Goal: Task Accomplishment & Management: Manage account settings

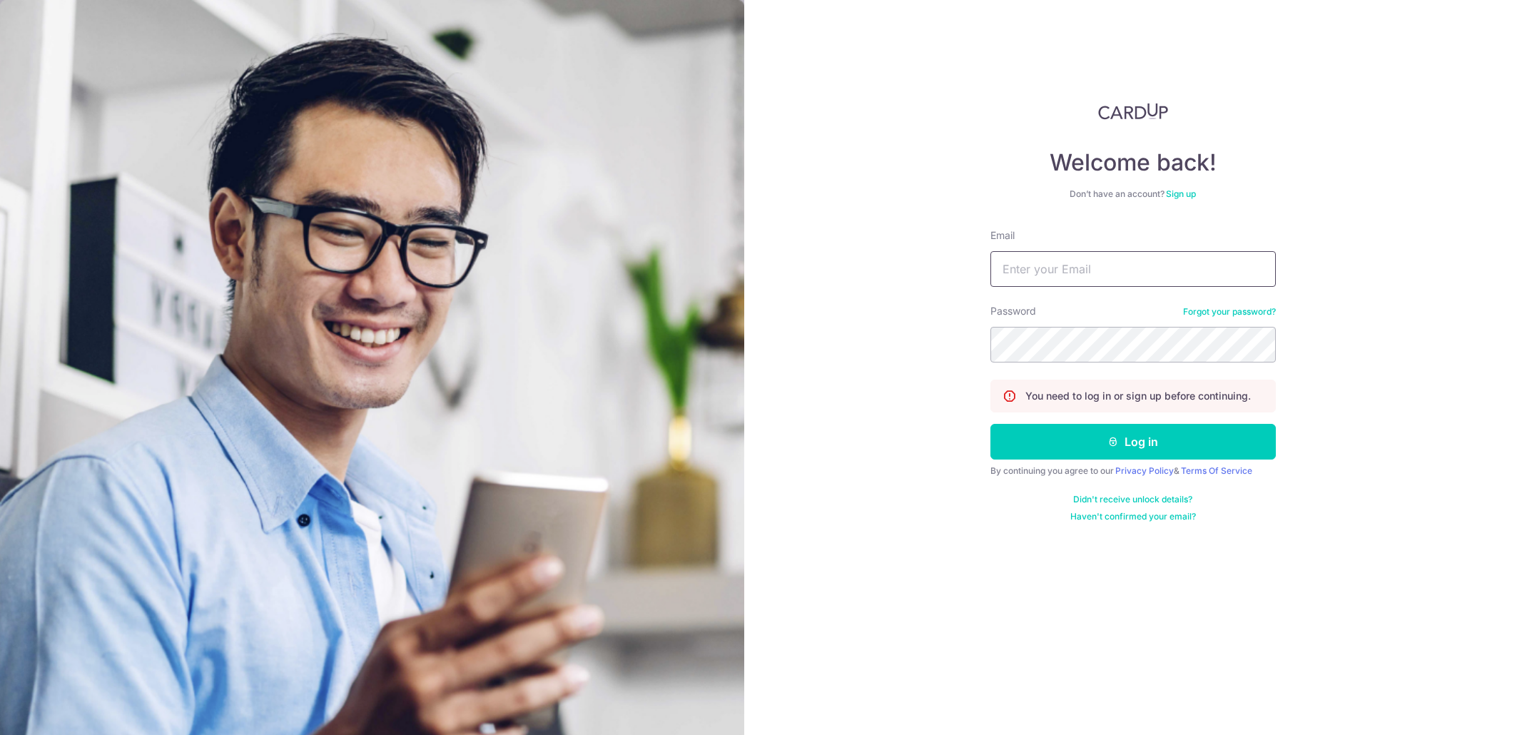
click at [1068, 268] on input "Email" at bounding box center [1132, 269] width 285 height 36
click at [1179, 273] on input "Email" at bounding box center [1132, 269] width 285 height 36
click at [1155, 275] on input "Email" at bounding box center [1132, 269] width 285 height 36
type input "james"
click at [1009, 265] on input "James.buckett@gmail.com" at bounding box center [1132, 269] width 285 height 36
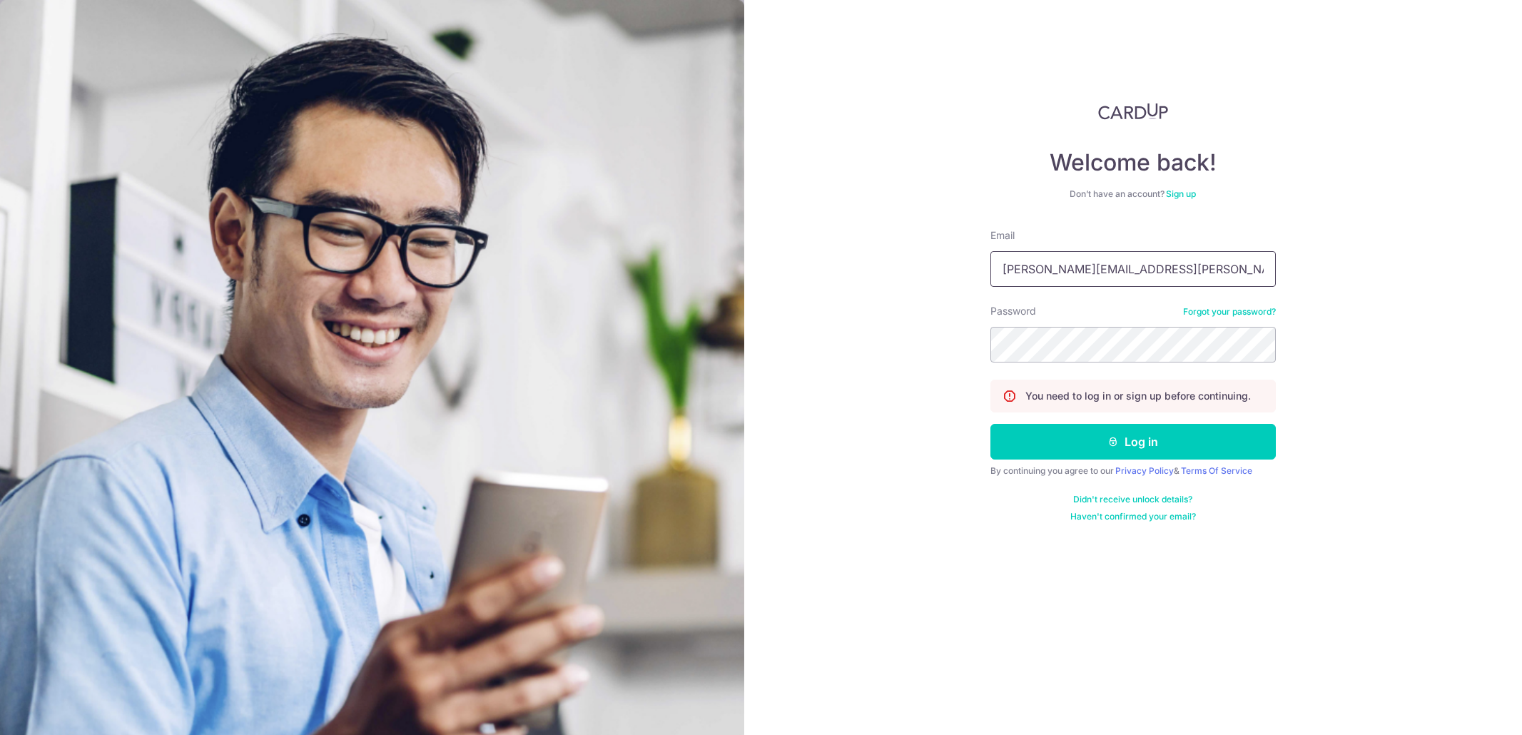
type input "[PERSON_NAME][EMAIL_ADDRESS][PERSON_NAME][DOMAIN_NAME]"
click at [1132, 432] on button "Log in" at bounding box center [1132, 442] width 285 height 36
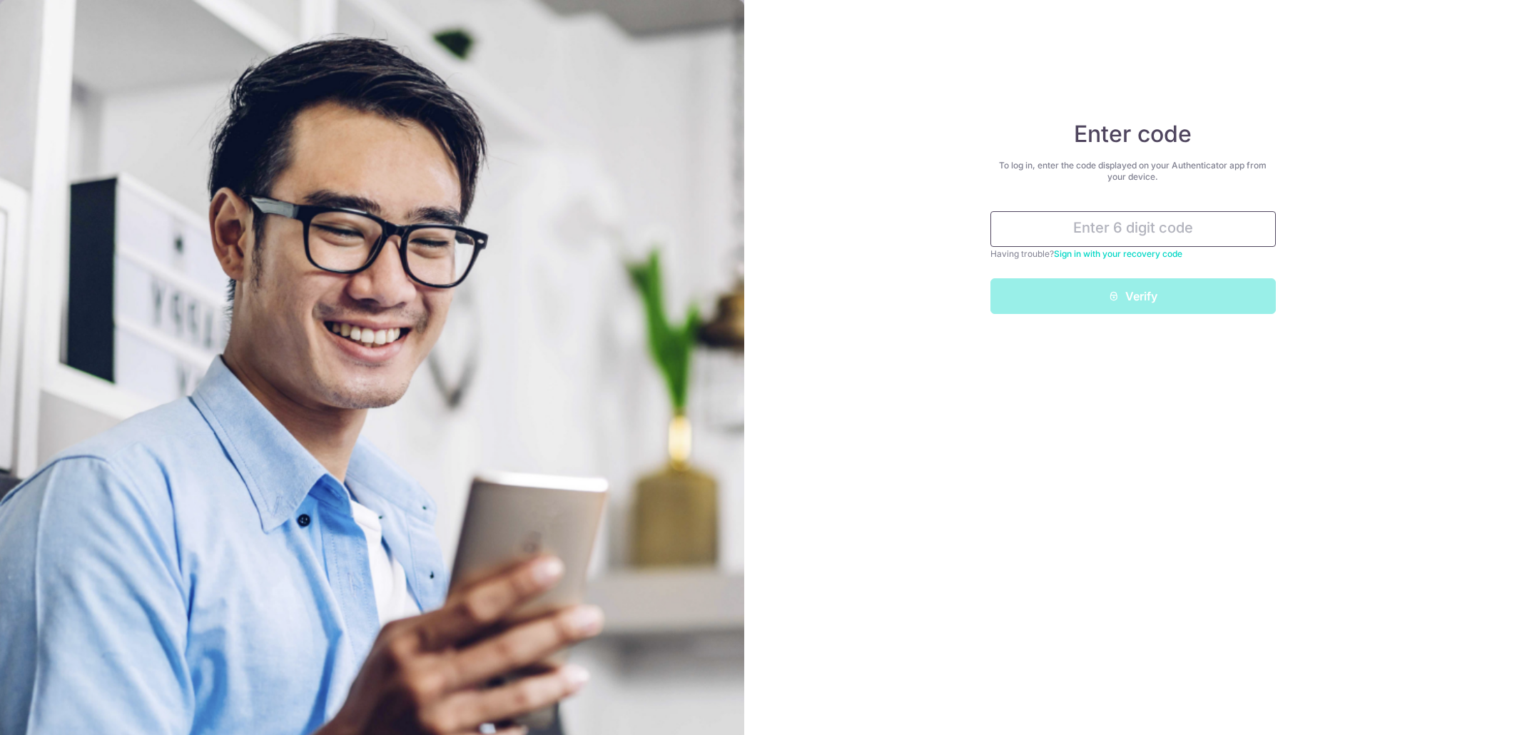
click at [1079, 219] on input "text" at bounding box center [1132, 229] width 285 height 36
type input "967921"
click at [990, 278] on button "Verify" at bounding box center [1132, 296] width 285 height 36
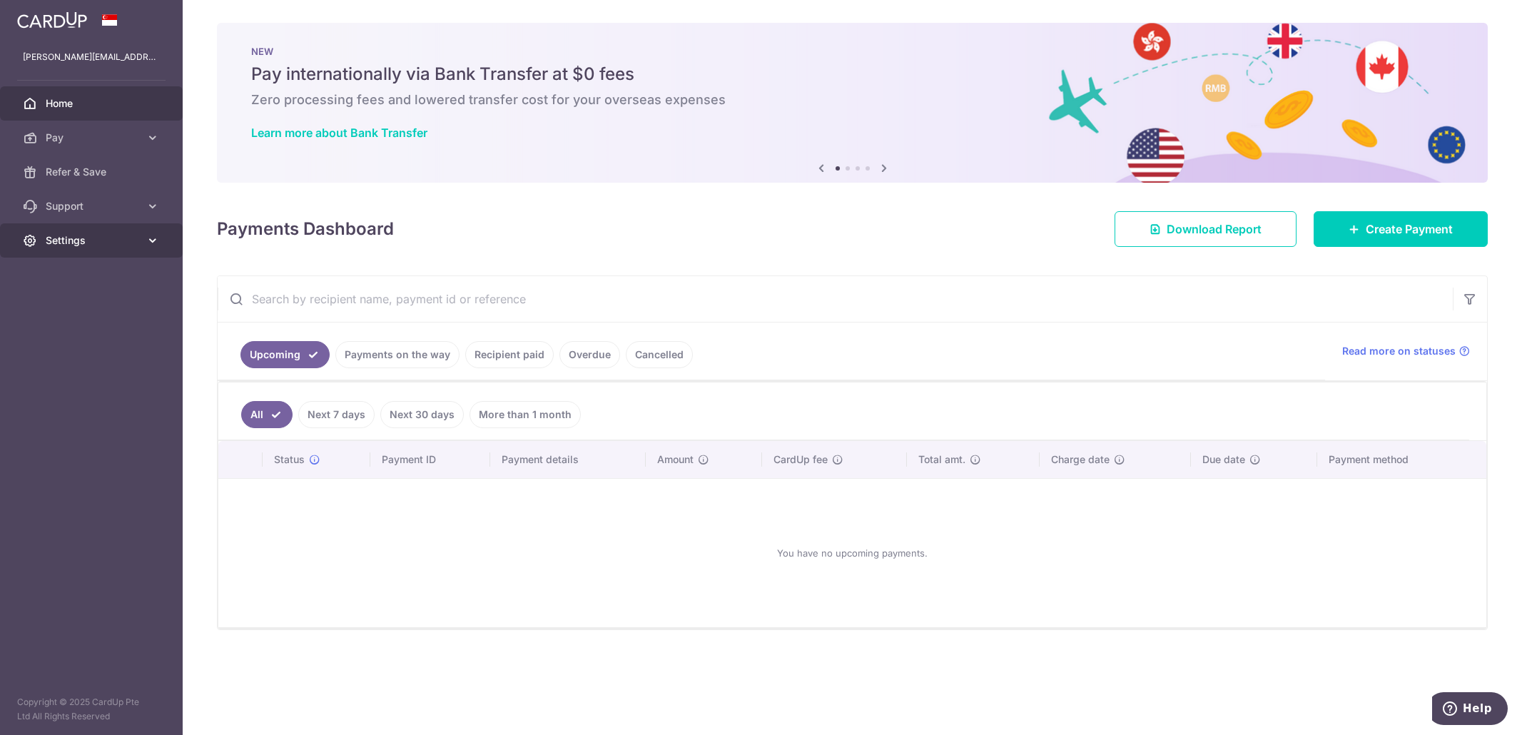
click at [78, 235] on span "Settings" at bounding box center [93, 240] width 94 height 14
click at [74, 280] on span "Account" at bounding box center [93, 275] width 94 height 14
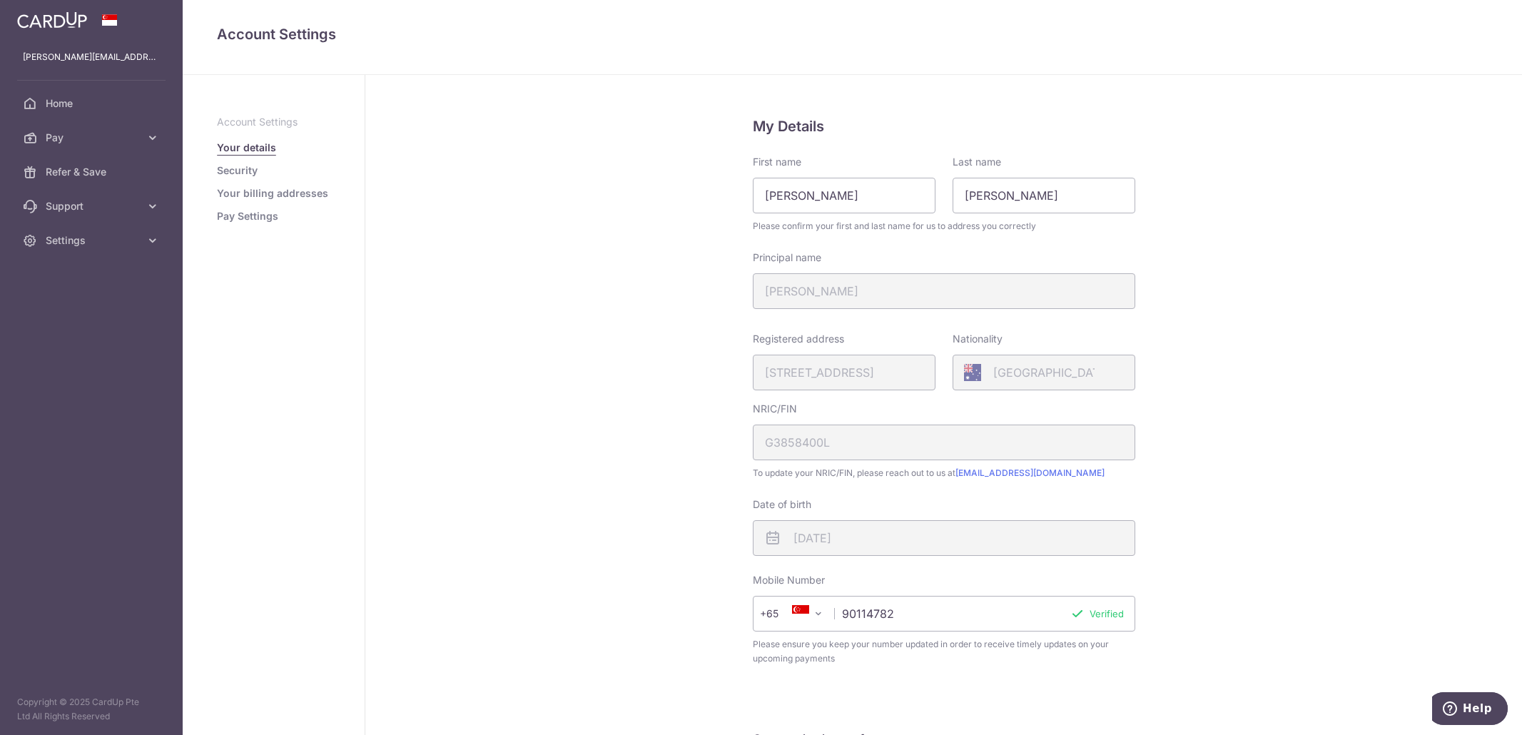
click at [262, 215] on link "Pay Settings" at bounding box center [247, 216] width 61 height 14
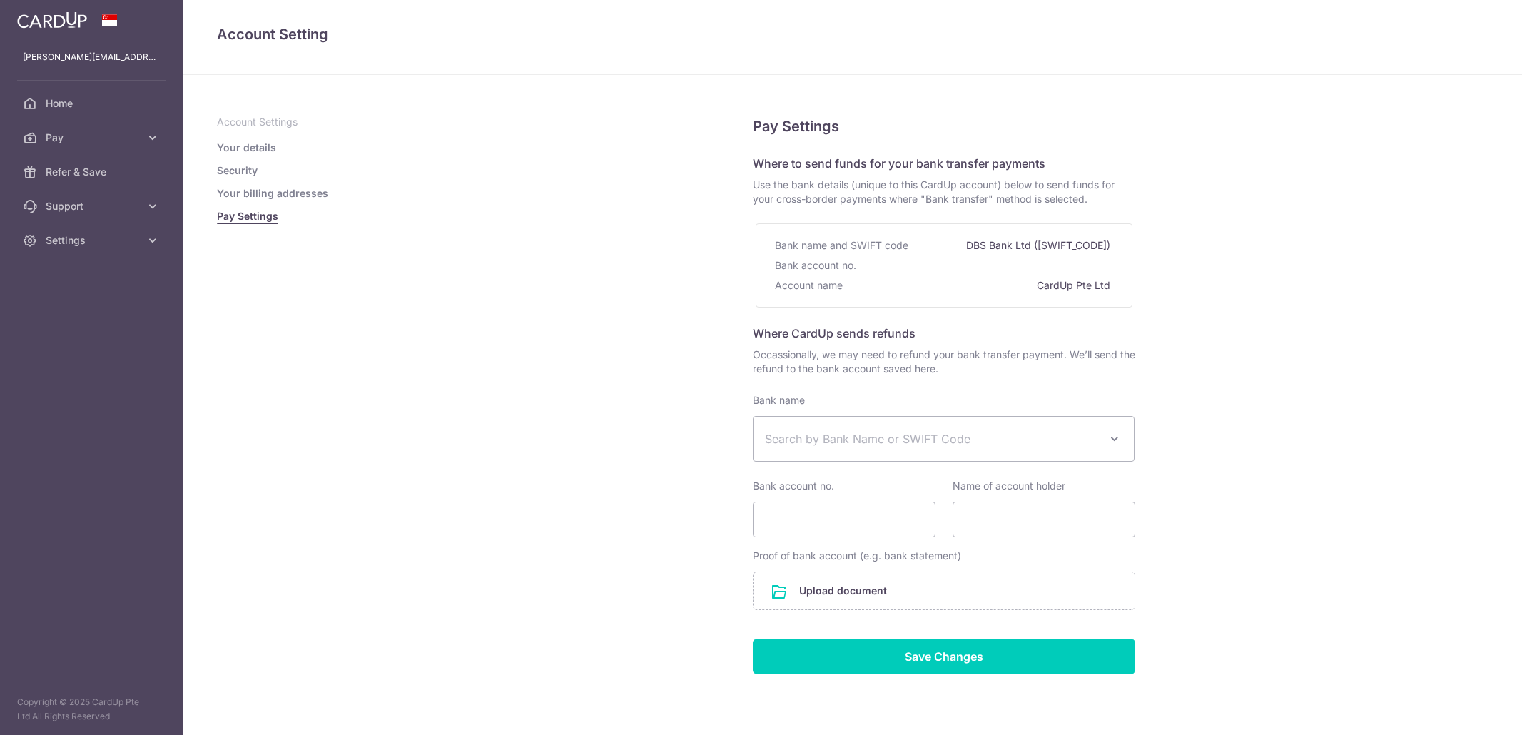
select select
click at [275, 187] on link "Your billing addresses" at bounding box center [272, 193] width 111 height 14
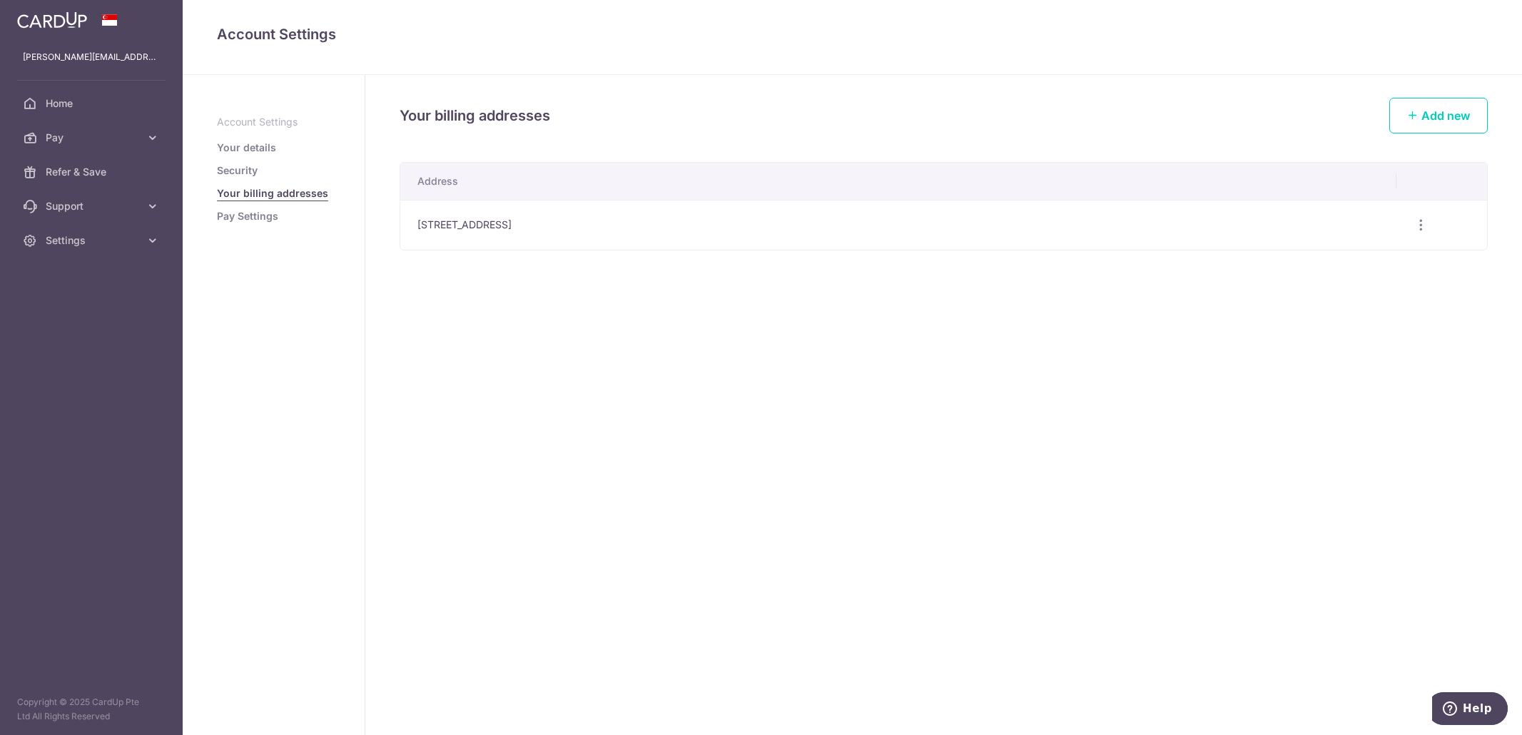
click at [250, 162] on ul "Account Settings Your details Security Your billing addresses Pay Settings" at bounding box center [273, 169] width 113 height 108
click at [247, 166] on link "Security" at bounding box center [237, 170] width 41 height 14
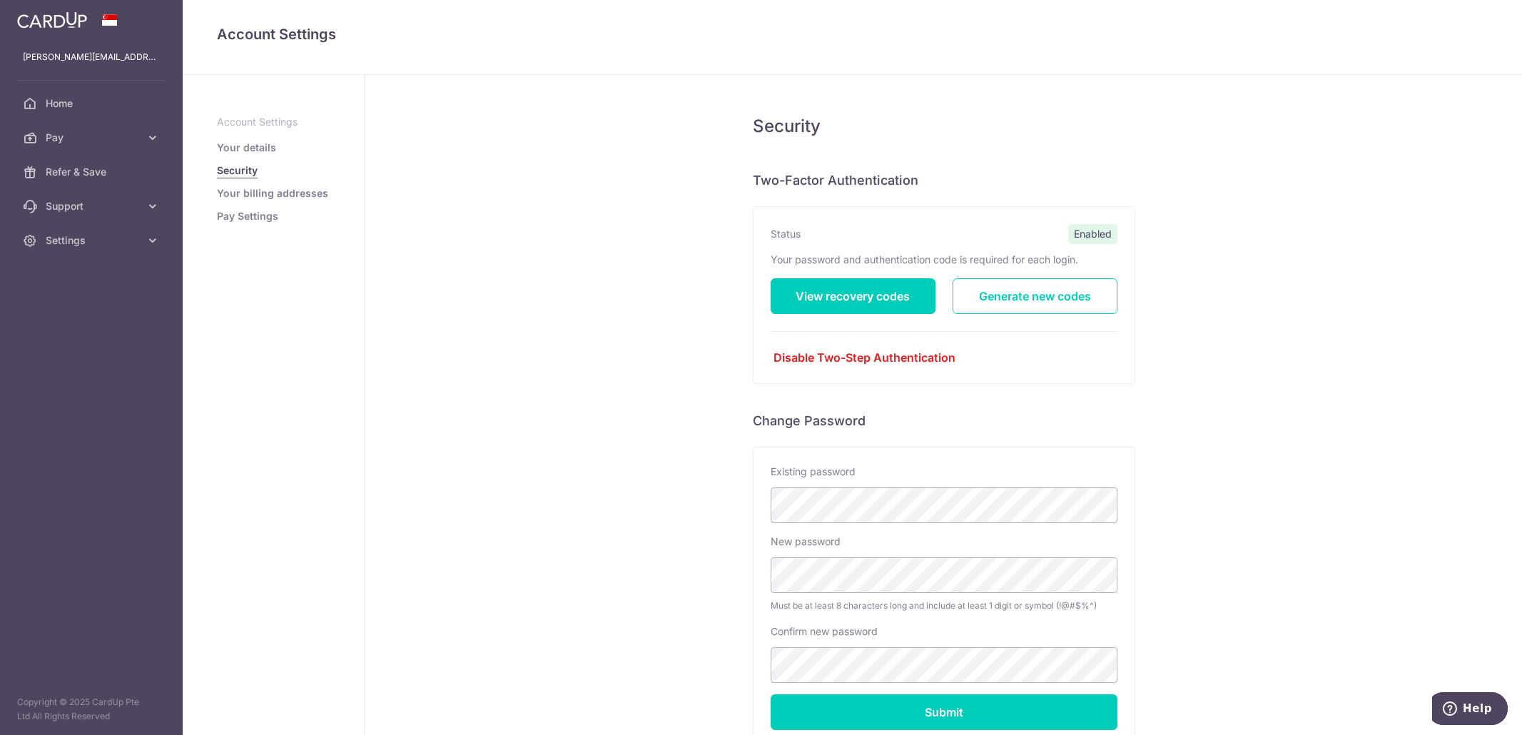
click at [248, 150] on link "Your details" at bounding box center [246, 148] width 59 height 14
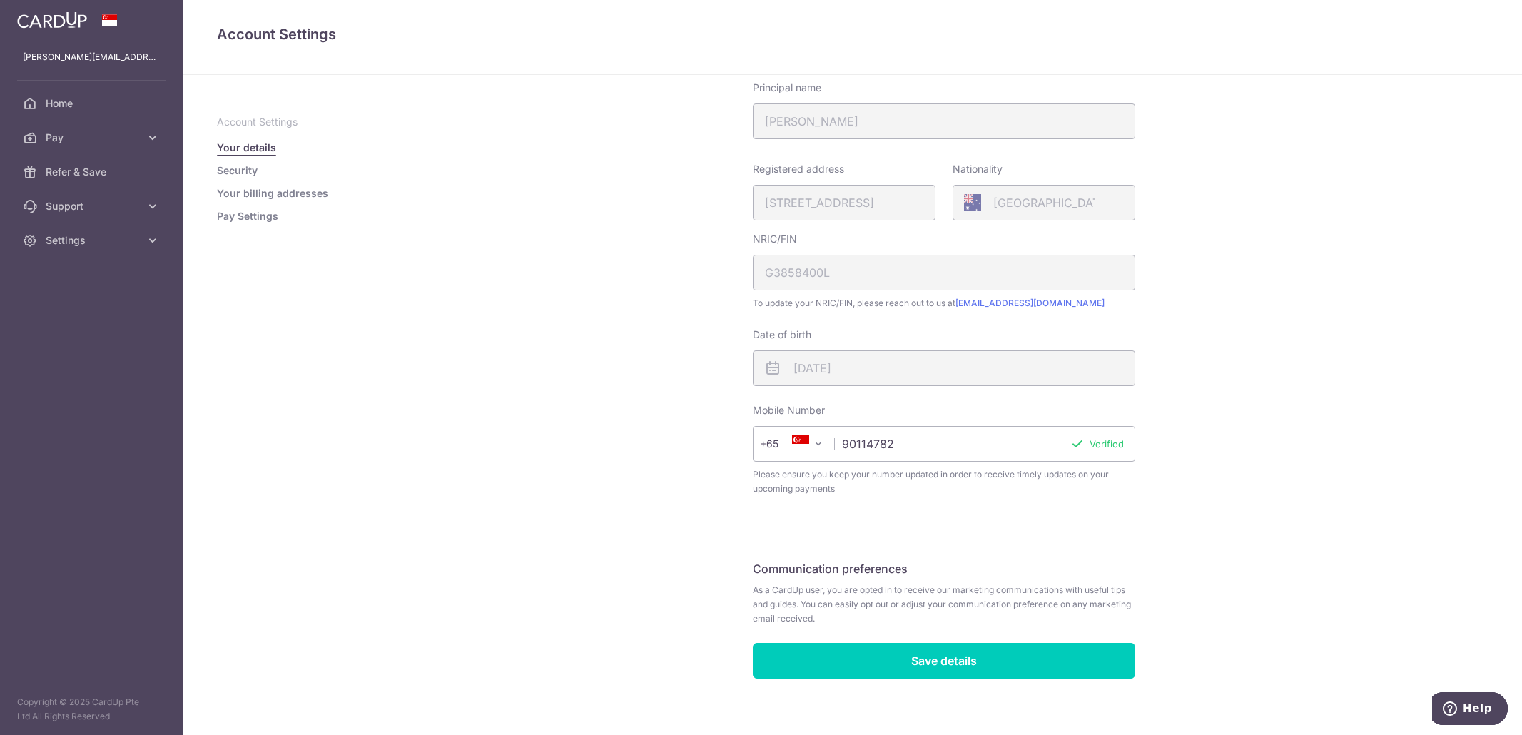
scroll to position [179, 0]
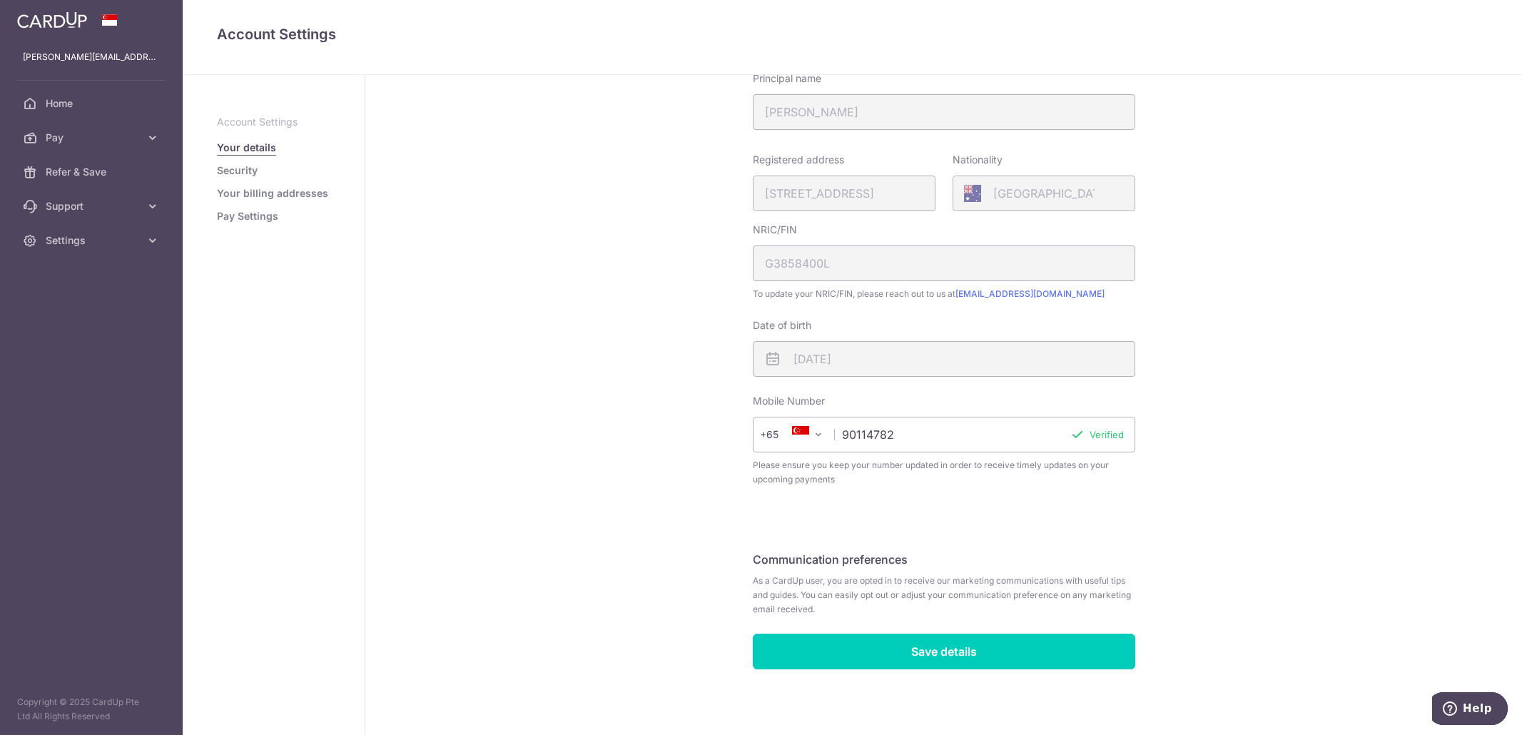
click at [283, 123] on p "Account Settings" at bounding box center [273, 122] width 113 height 14
click at [116, 197] on link "Support" at bounding box center [91, 206] width 183 height 34
click at [117, 139] on span "Pay" at bounding box center [93, 138] width 94 height 14
click at [74, 173] on span "Payments" at bounding box center [93, 172] width 94 height 14
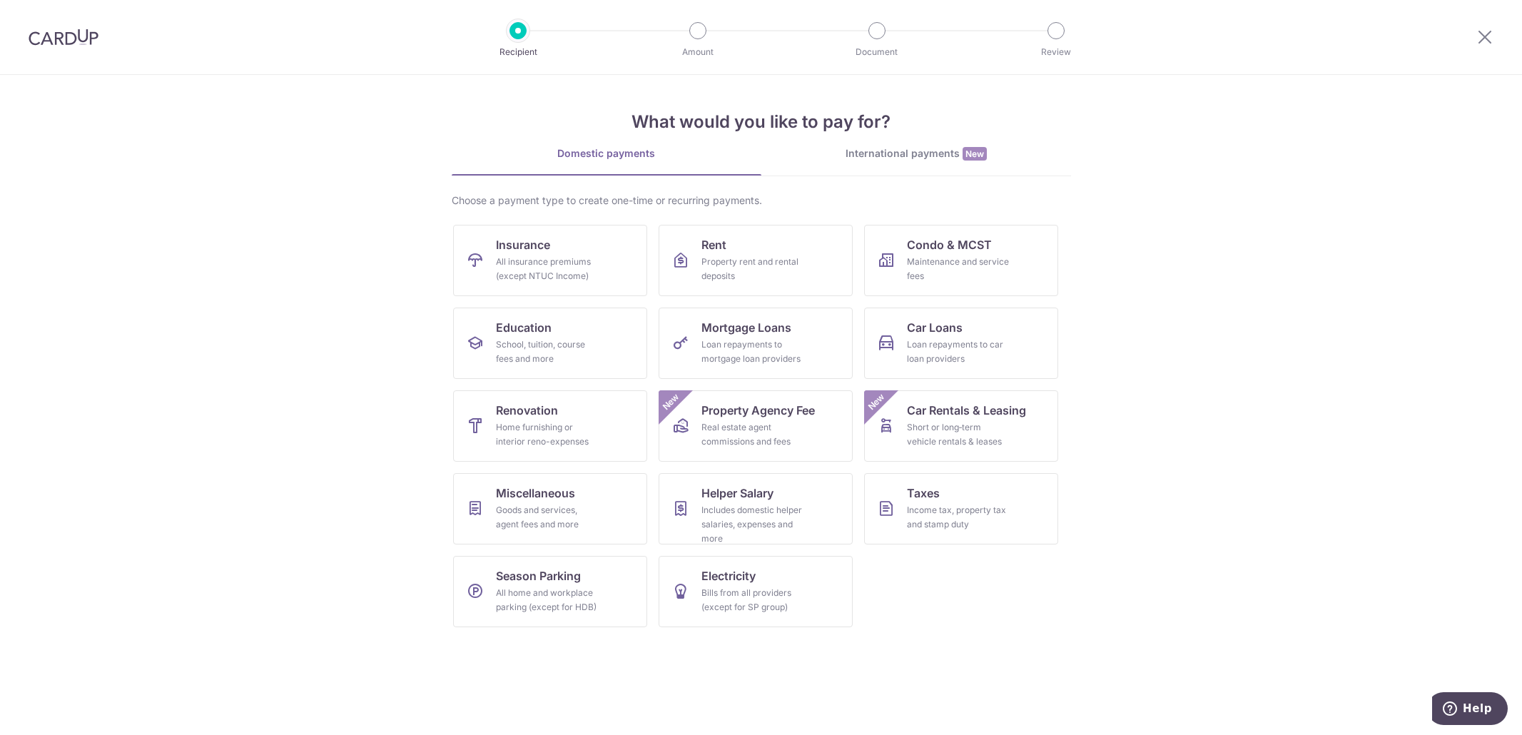
drag, startPoint x: 76, startPoint y: 32, endPoint x: 77, endPoint y: 50, distance: 17.9
click at [76, 32] on img at bounding box center [64, 37] width 70 height 17
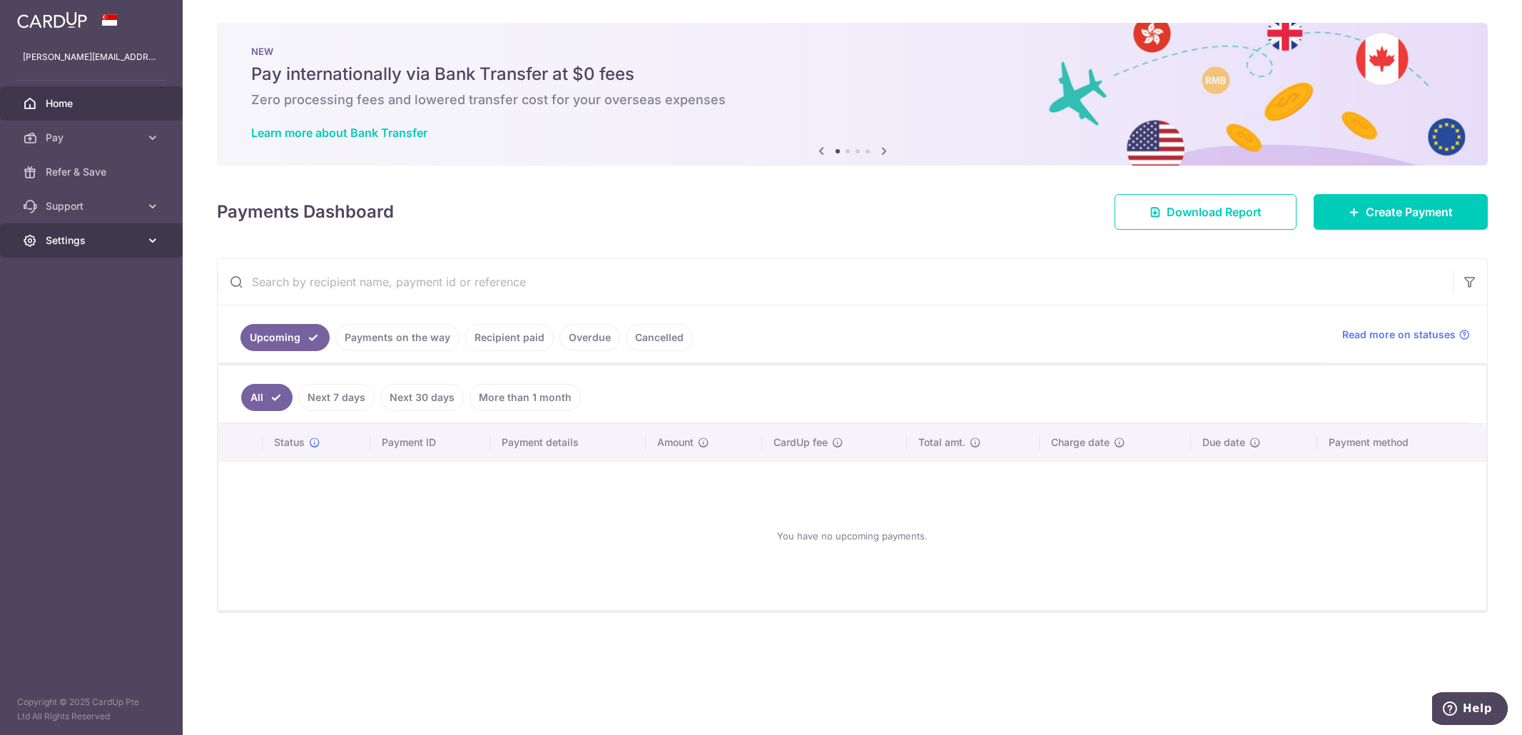
click at [80, 241] on span "Settings" at bounding box center [93, 240] width 94 height 14
click at [83, 200] on span "Support" at bounding box center [93, 206] width 94 height 14
click at [47, 228] on link "FAQ" at bounding box center [91, 240] width 183 height 34
